Goal: Task Accomplishment & Management: Use online tool/utility

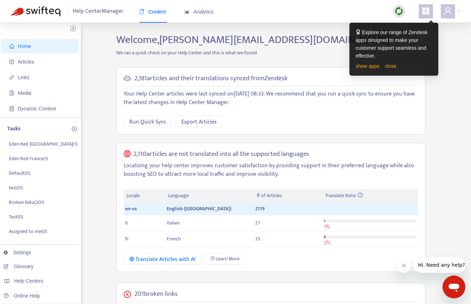
click at [329, 52] on p "We ran a quick check on your Help Center and this is what we found" at bounding box center [271, 52] width 320 height 7
click at [395, 68] on link "close" at bounding box center [391, 66] width 12 height 6
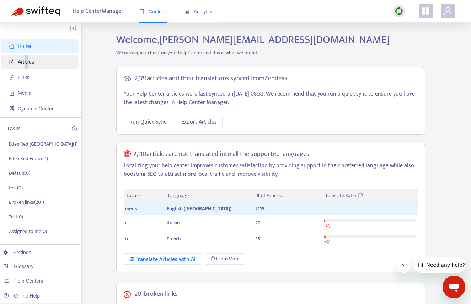
click at [27, 61] on span "Articles" at bounding box center [26, 62] width 16 height 6
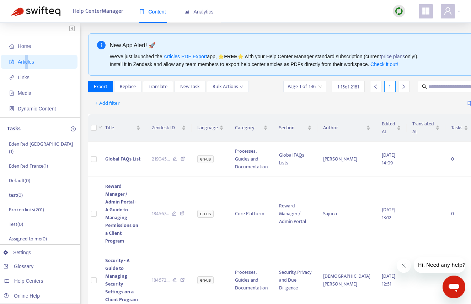
click at [400, 10] on img at bounding box center [399, 11] width 9 height 9
click at [414, 38] on link "Full Sync" at bounding box center [412, 37] width 26 height 8
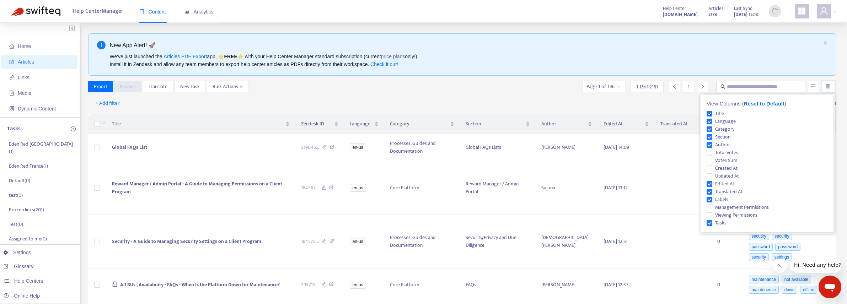
click at [476, 89] on input "search" at bounding box center [828, 86] width 5 height 11
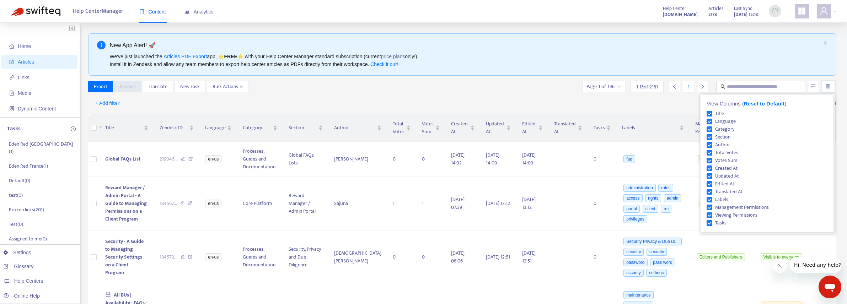
click at [476, 85] on div at bounding box center [829, 86] width 14 height 11
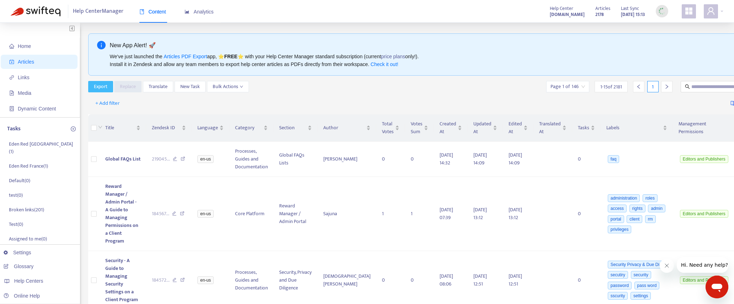
click at [101, 88] on span "Export" at bounding box center [101, 87] width 14 height 8
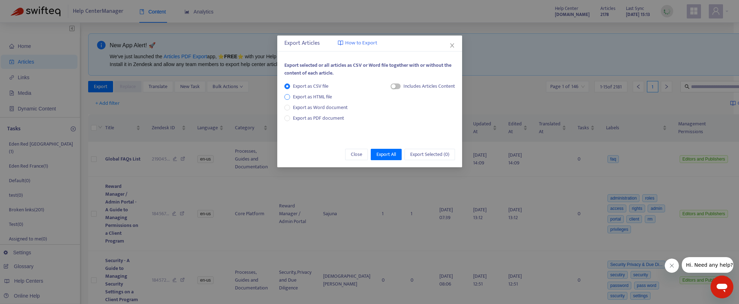
click at [324, 97] on span "Export as HTML file" at bounding box center [312, 97] width 45 height 8
click at [296, 89] on span "Export as CSV file" at bounding box center [310, 86] width 41 height 8
click at [385, 155] on span "Export All" at bounding box center [387, 155] width 20 height 8
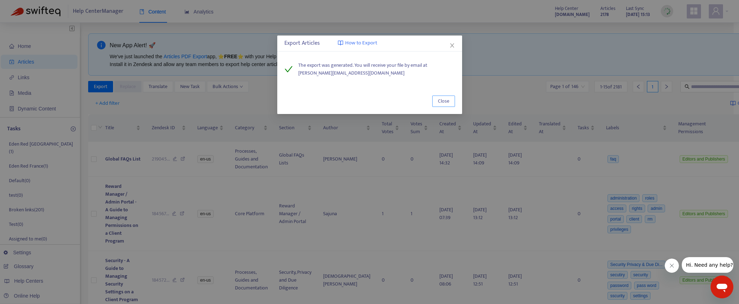
click at [448, 102] on span "Close" at bounding box center [443, 101] width 11 height 8
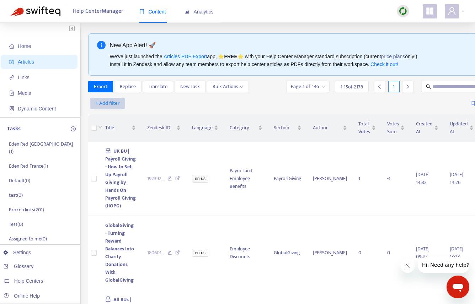
click at [113, 105] on span "+ Add filter" at bounding box center [107, 103] width 25 height 9
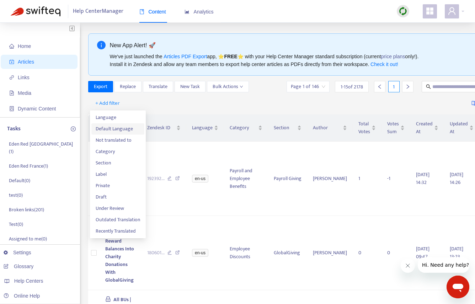
click at [116, 129] on span "Default Language" at bounding box center [118, 129] width 44 height 8
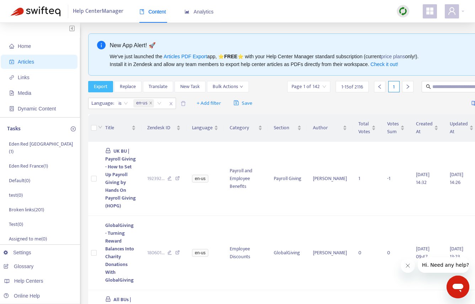
click at [103, 87] on span "Export" at bounding box center [101, 87] width 14 height 8
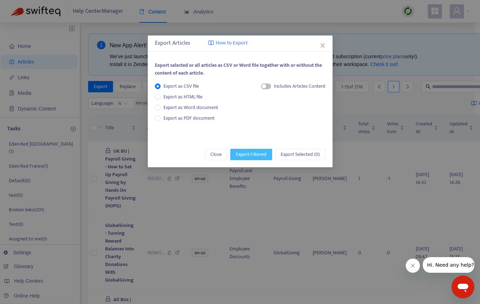
click at [249, 155] on span "Export Filtered" at bounding box center [251, 155] width 31 height 8
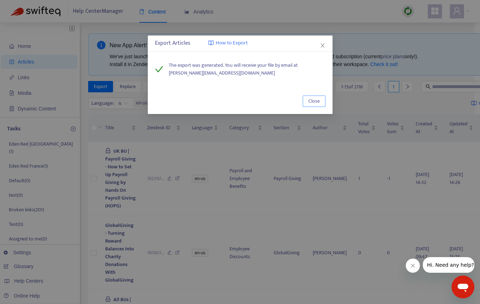
click at [315, 102] on span "Close" at bounding box center [314, 101] width 11 height 8
